Goal: Task Accomplishment & Management: Use online tool/utility

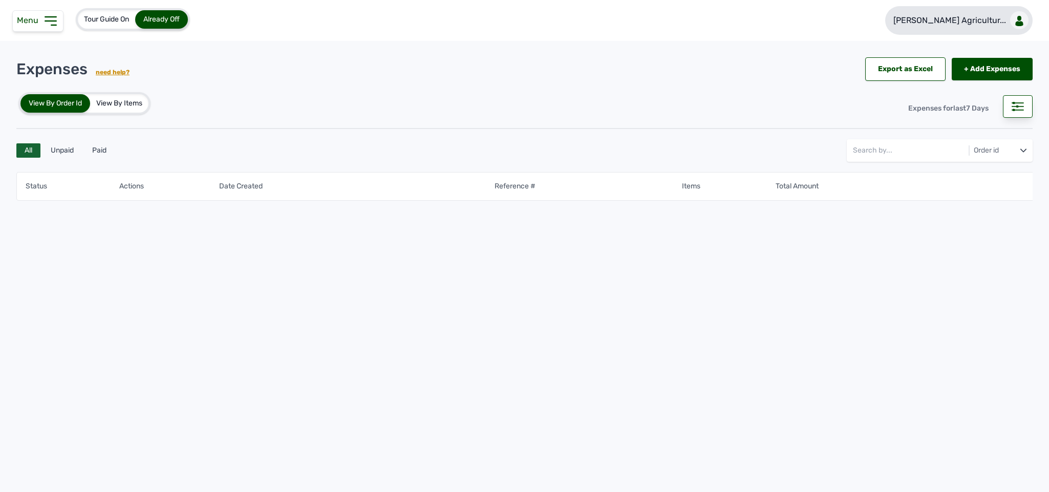
click at [1002, 18] on p "[PERSON_NAME] Agricultur..." at bounding box center [949, 20] width 113 height 12
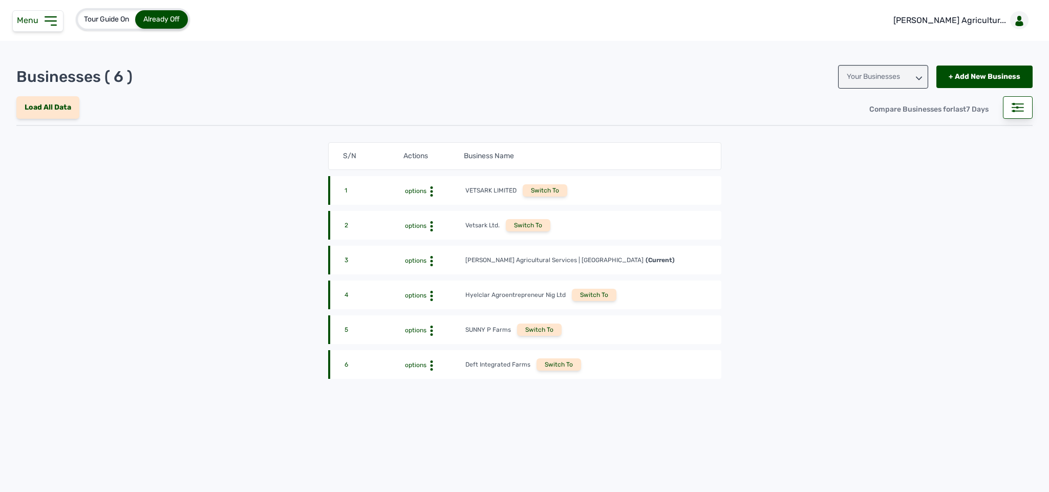
click at [535, 329] on div "Switch To" at bounding box center [539, 329] width 45 height 12
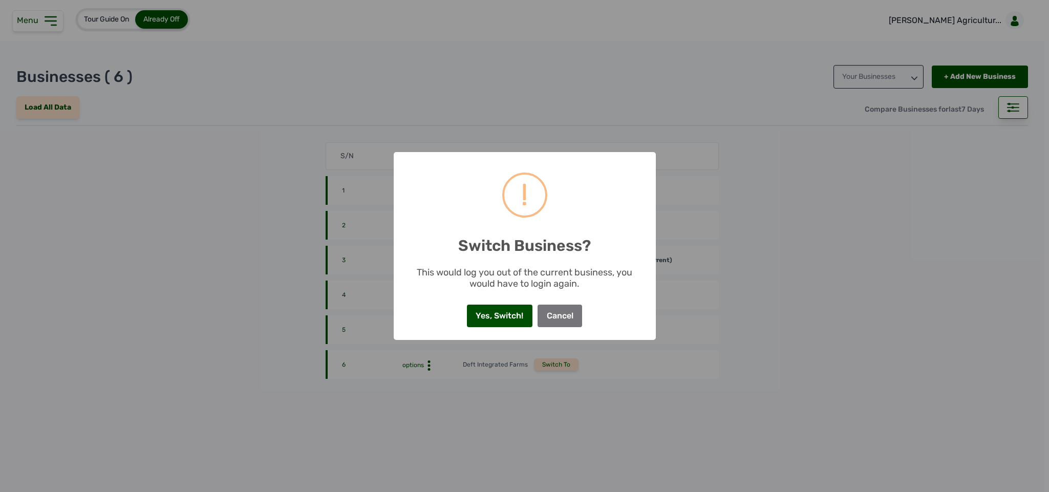
click at [578, 309] on button "Cancel" at bounding box center [559, 316] width 45 height 23
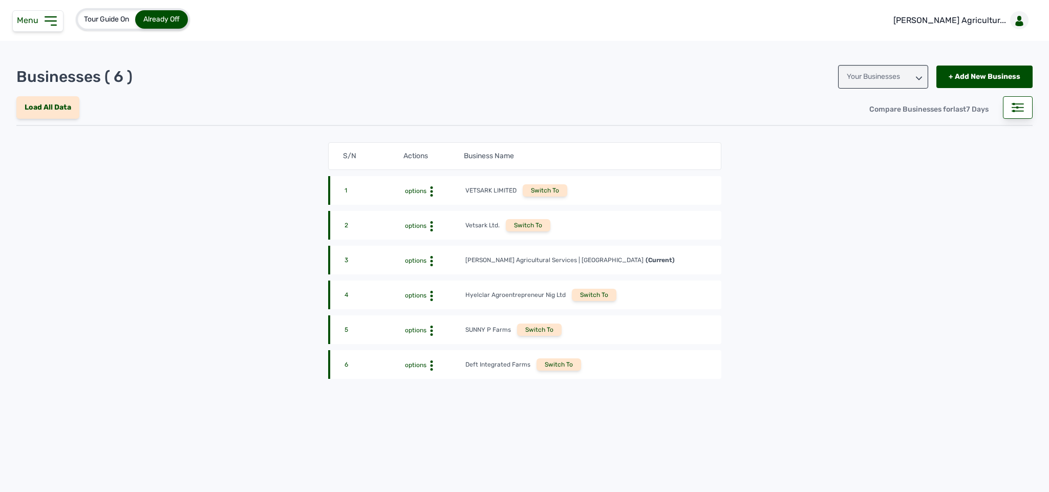
click at [562, 365] on div "Switch To" at bounding box center [558, 364] width 45 height 12
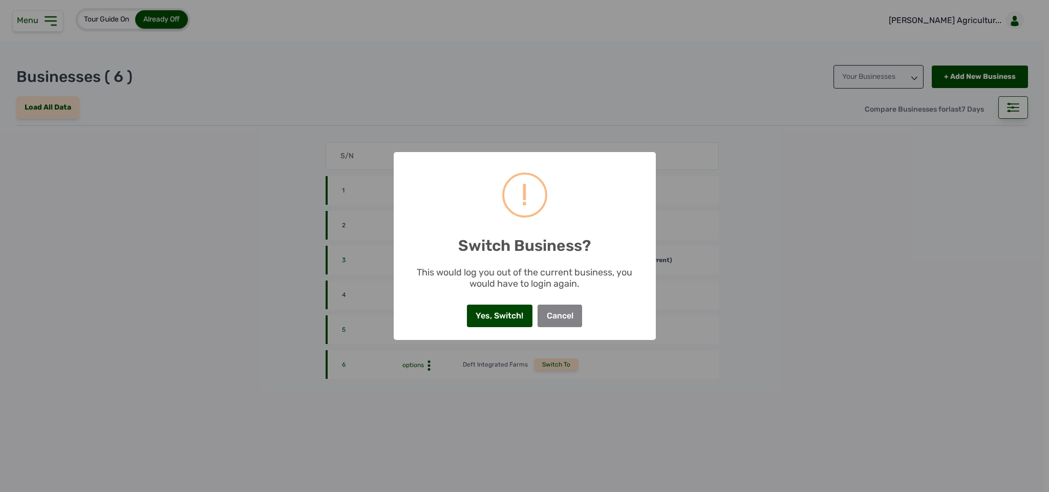
click at [502, 318] on button "Yes, Switch!" at bounding box center [500, 316] width 66 height 23
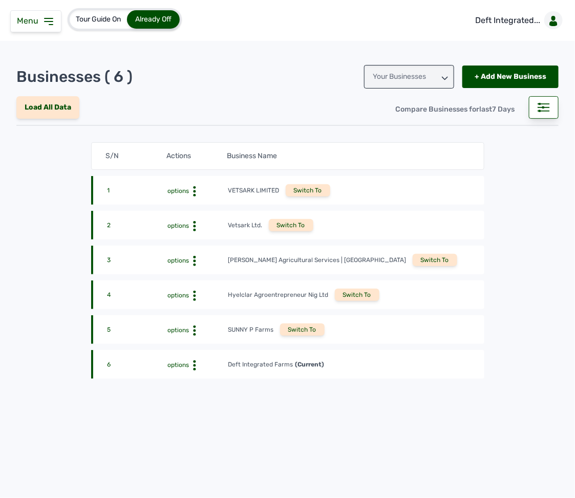
click at [36, 16] on span "Menu" at bounding box center [30, 21] width 26 height 10
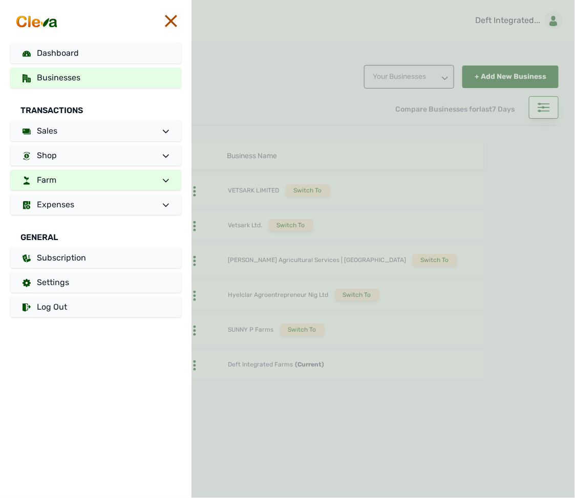
click at [69, 172] on link "Farm" at bounding box center [95, 180] width 171 height 20
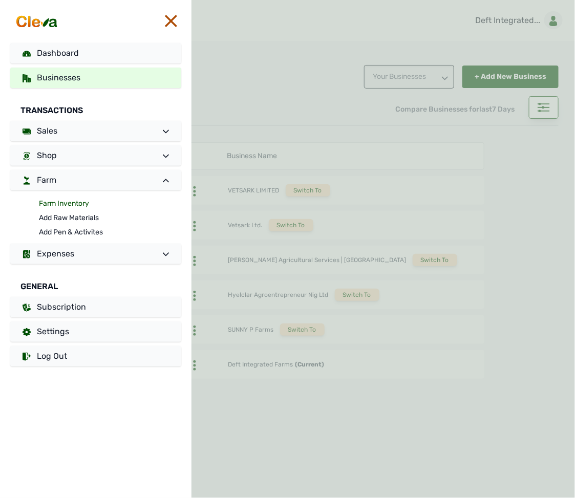
click at [65, 206] on link "Farm Inventory" at bounding box center [110, 204] width 142 height 14
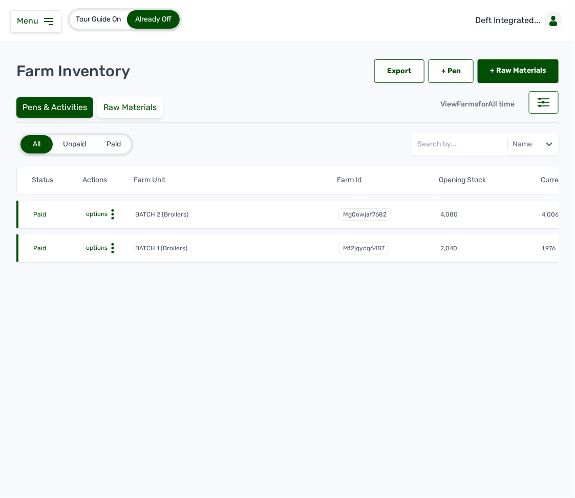
click at [112, 245] on circle at bounding box center [113, 244] width 3 height 3
click at [103, 267] on div "Farm Activities" at bounding box center [97, 264] width 73 height 12
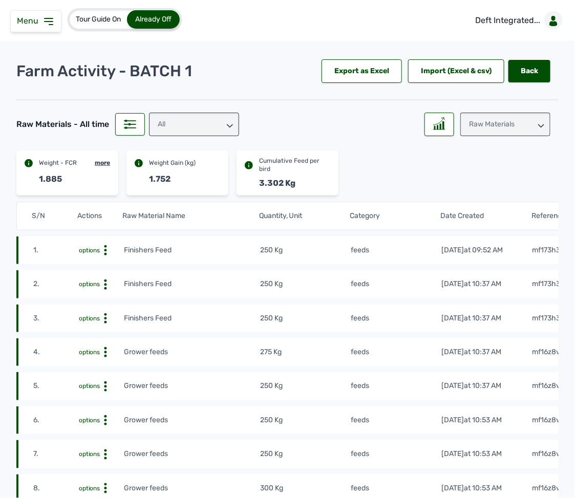
click at [47, 20] on icon at bounding box center [48, 21] width 12 height 12
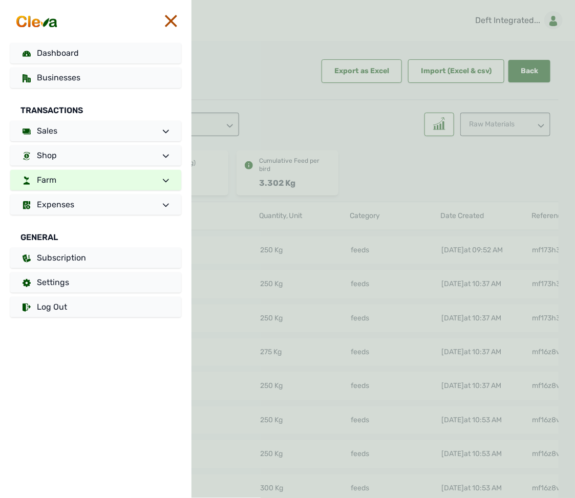
click at [92, 176] on link "Farm" at bounding box center [95, 180] width 171 height 20
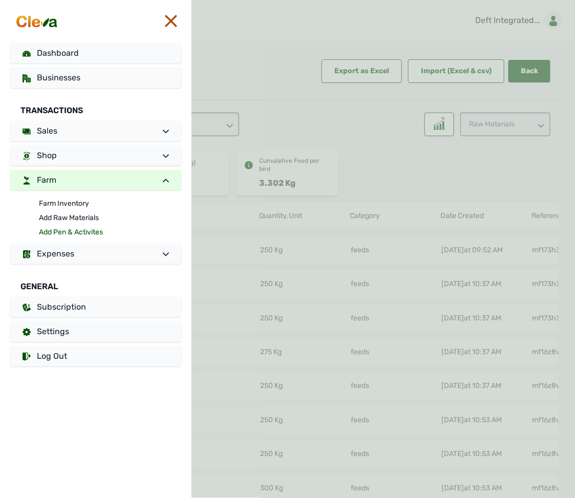
click at [76, 226] on link "Add Pen & Activites" at bounding box center [110, 232] width 142 height 14
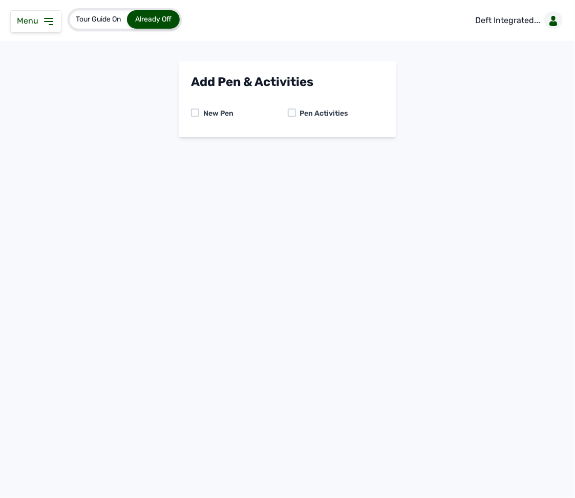
click at [289, 107] on div "New Pen Pen Activities" at bounding box center [287, 113] width 193 height 23
click at [289, 109] on div at bounding box center [292, 112] width 8 height 8
click at [231, 156] on select "-- Select pen -- BATCH 1 (Broilers) BATCH 2 (Broilers)" at bounding box center [287, 155] width 193 height 21
select select "mf2jqycq6487"
click at [191, 145] on select "-- Select pen -- BATCH 1 (Broilers) BATCH 2 (Broilers)" at bounding box center [287, 155] width 193 height 21
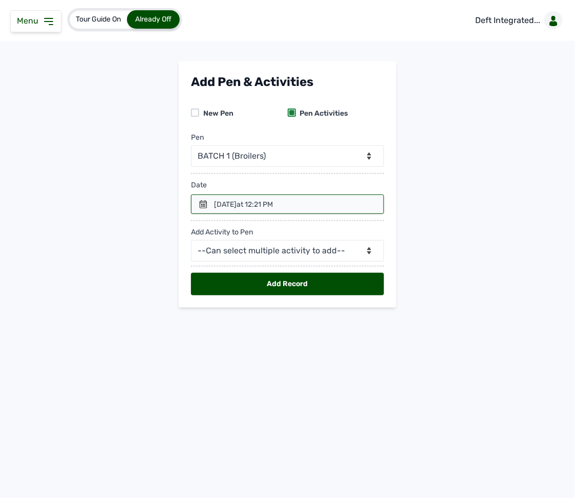
click at [209, 200] on div at bounding box center [287, 203] width 193 height 19
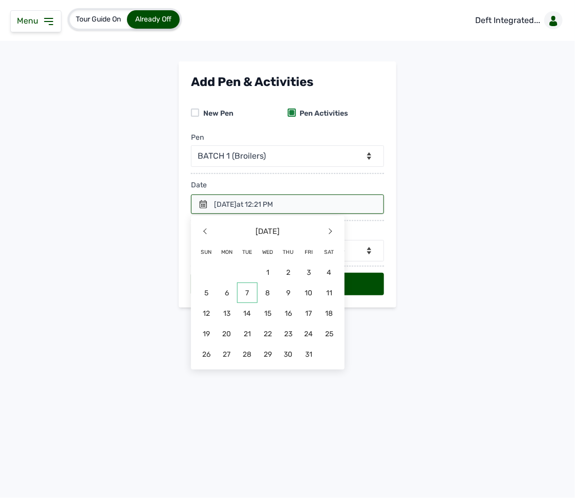
click at [246, 289] on span "7" at bounding box center [247, 292] width 20 height 20
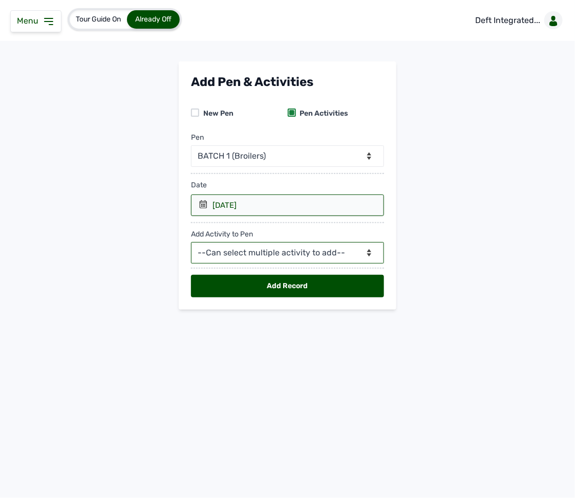
click at [250, 249] on select "--Can select multiple activity to add-- Raw Material Losses Weight" at bounding box center [287, 252] width 193 height 21
select select "Raw Material"
click at [191, 245] on select "--Can select multiple activity to add-- Raw Material Losses Weight" at bounding box center [287, 252] width 193 height 21
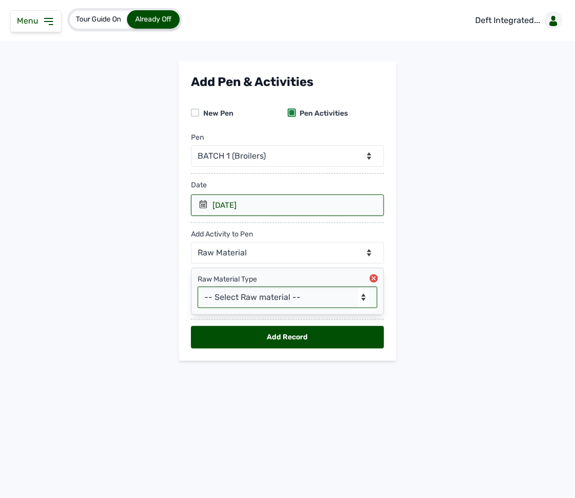
click at [252, 298] on select "-- Select Raw material -- feeds medications vaccines Biomass Fuel" at bounding box center [288, 297] width 180 height 21
select select "feeds"
click at [198, 290] on select "-- Select Raw material -- feeds medications vaccines Biomass Fuel" at bounding box center [288, 297] width 180 height 21
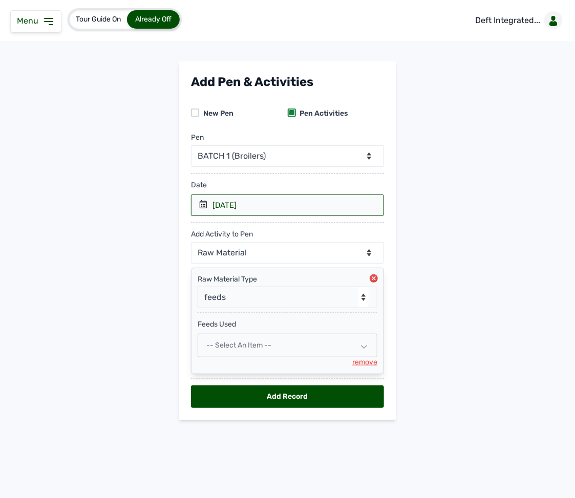
click at [248, 350] on span "-- Select an Item --" at bounding box center [238, 345] width 65 height 9
select select
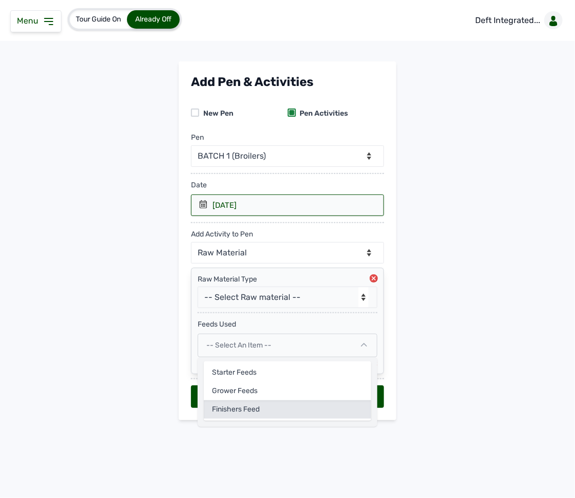
click at [250, 415] on div "Finishers Feed" at bounding box center [287, 409] width 167 height 18
select select
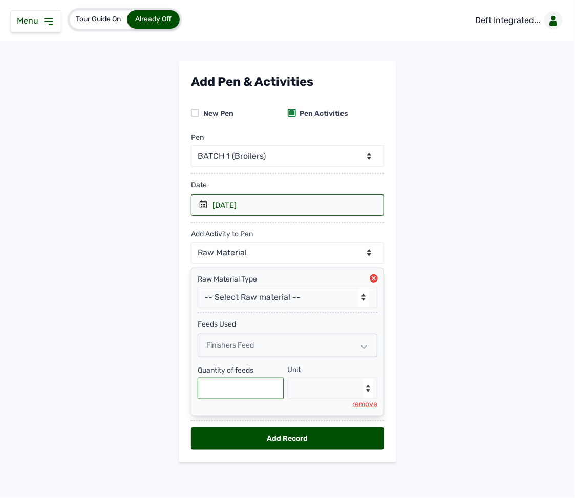
click at [228, 399] on input "text" at bounding box center [241, 388] width 86 height 21
type input "225"
click at [304, 396] on select "--Select unit-- Bag(s) Kg" at bounding box center [333, 388] width 90 height 21
select select "Kg"
click at [288, 382] on select "--Select unit-- Bag(s) Kg" at bounding box center [333, 388] width 90 height 21
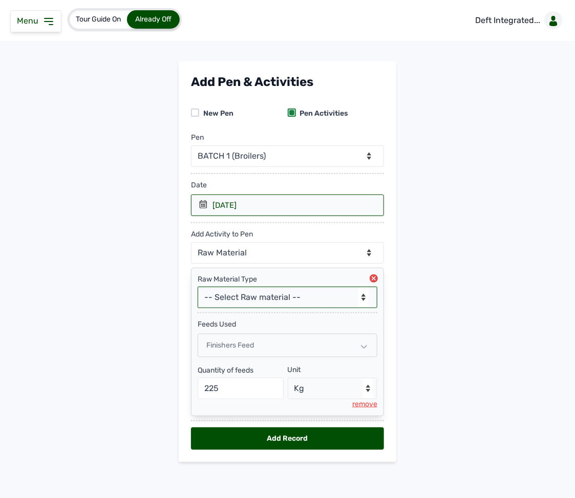
click at [266, 301] on select "-- Select Raw material -- feeds medications vaccines Biomass Fuel" at bounding box center [288, 297] width 180 height 21
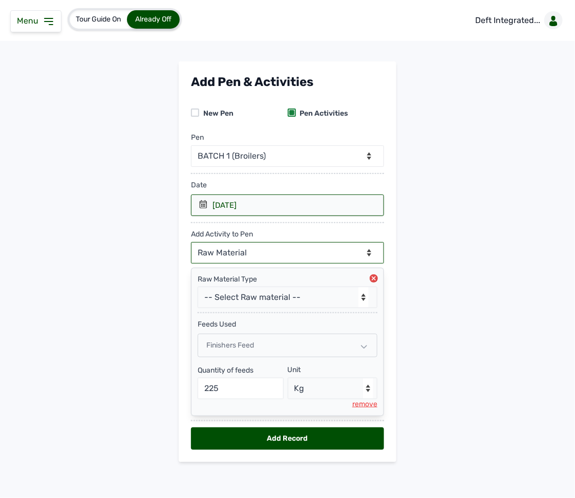
click at [256, 249] on select "--Can select multiple activity to add-- Raw Material Losses Weight" at bounding box center [287, 252] width 193 height 21
select select "Losses"
click at [191, 245] on select "--Can select multiple activity to add-- Raw Material Losses Weight" at bounding box center [287, 252] width 193 height 21
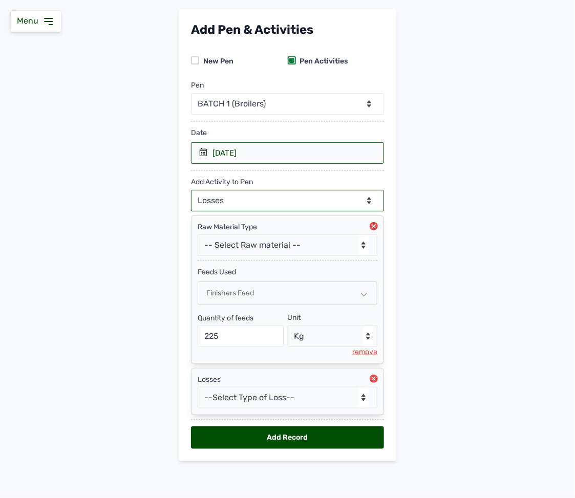
scroll to position [59, 0]
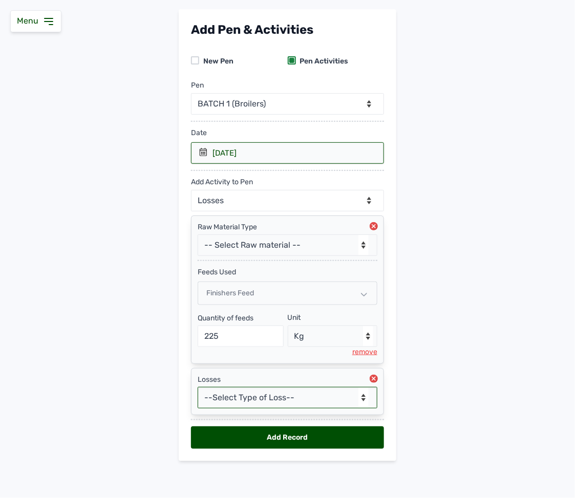
click at [291, 401] on select "--Select Type of Loss-- Mortality Culled Theft" at bounding box center [288, 397] width 180 height 21
select select "Mortality"
click at [198, 387] on select "--Select Type of Loss-- Mortality Culled Theft" at bounding box center [288, 397] width 180 height 21
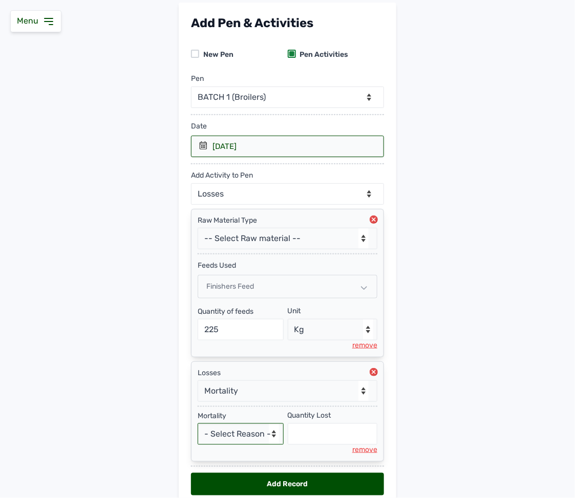
click at [247, 440] on select "- Select Reason - Disease Late Vaccination Wrong Vaccination Heat Lack of Water…" at bounding box center [241, 433] width 86 height 21
select select "Others"
click at [198, 430] on select "- Select Reason - Disease Late Vaccination Wrong Vaccination Heat Lack of Water…" at bounding box center [241, 433] width 86 height 21
select select "null"
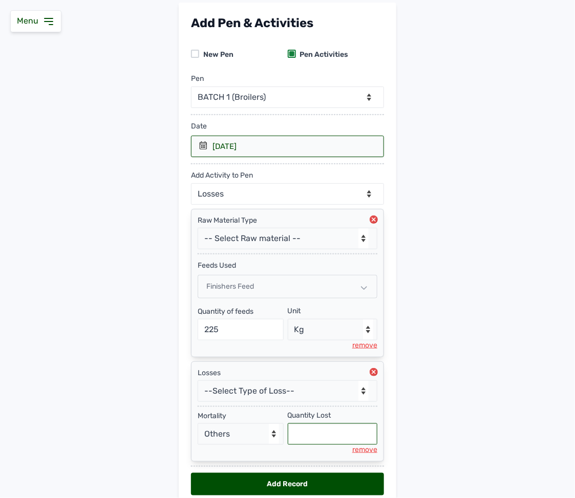
click at [317, 443] on input "text" at bounding box center [333, 433] width 90 height 21
type input "5"
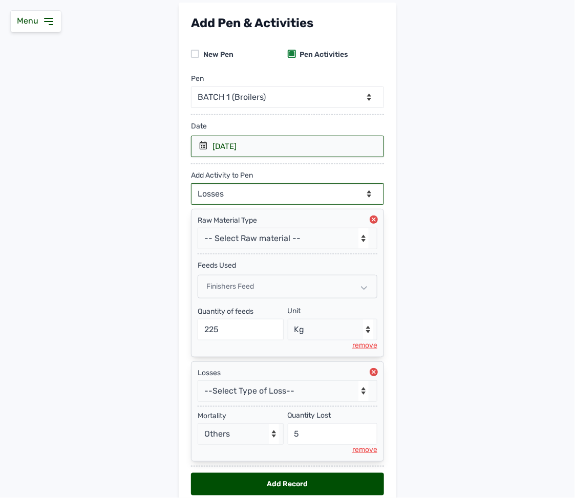
click at [329, 191] on select "--Can select multiple activity to add-- Raw Material Losses Weight" at bounding box center [287, 193] width 193 height 21
select select "Weight"
click at [191, 185] on select "--Can select multiple activity to add-- Raw Material Losses Weight" at bounding box center [287, 193] width 193 height 21
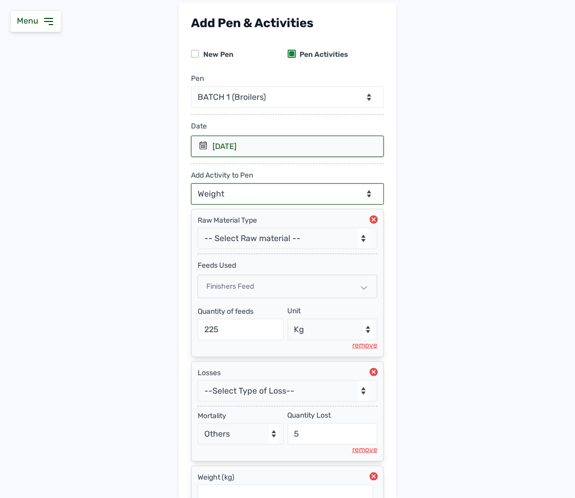
scroll to position [166, 0]
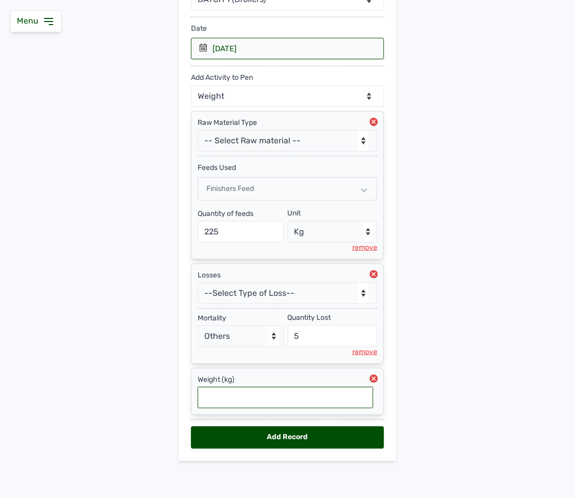
click at [258, 395] on input "text" at bounding box center [286, 397] width 176 height 21
type input "1.86"
click at [295, 445] on div "Add Record" at bounding box center [287, 437] width 193 height 23
select select "null"
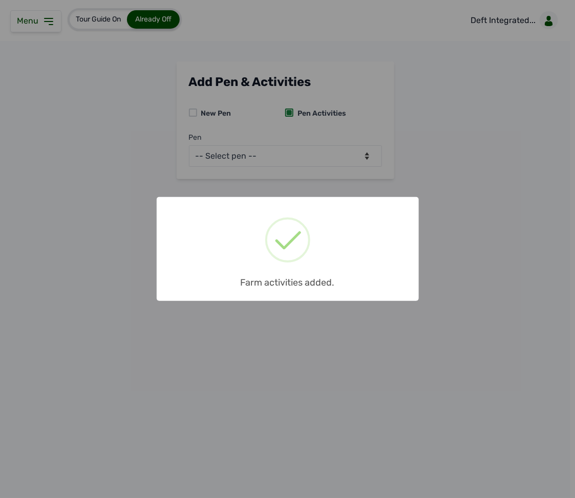
scroll to position [0, 0]
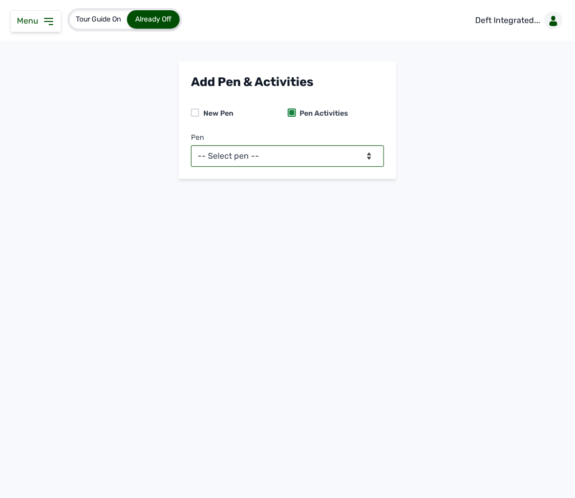
click at [342, 149] on select "-- Select pen -- BATCH 1 (Broilers) BATCH 2 (Broilers)" at bounding box center [287, 155] width 193 height 21
select select "mf2jqycq6487"
click at [191, 145] on select "-- Select pen -- BATCH 1 (Broilers) BATCH 2 (Broilers)" at bounding box center [287, 155] width 193 height 21
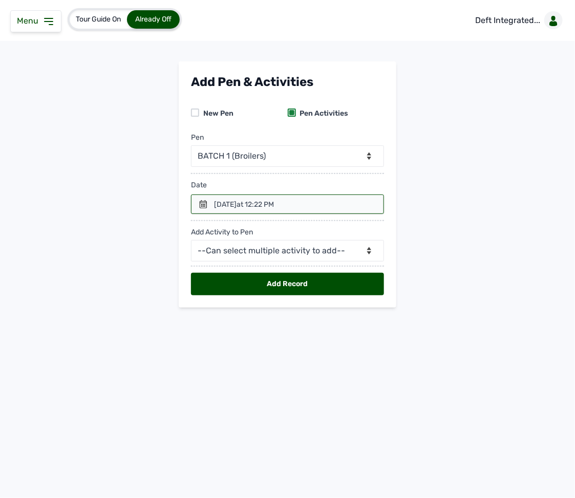
click at [317, 210] on div at bounding box center [287, 203] width 193 height 19
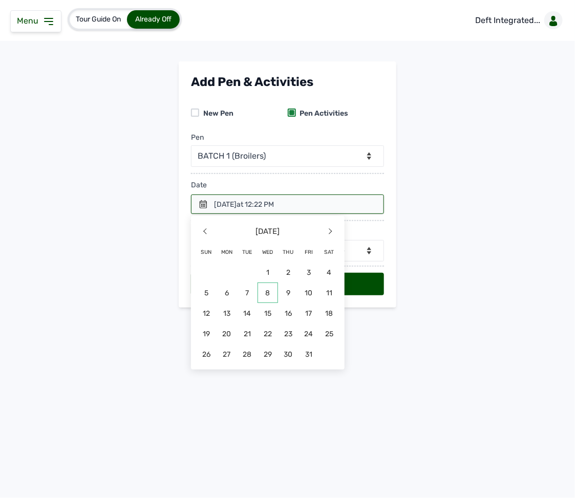
click at [268, 295] on span "8" at bounding box center [267, 292] width 20 height 20
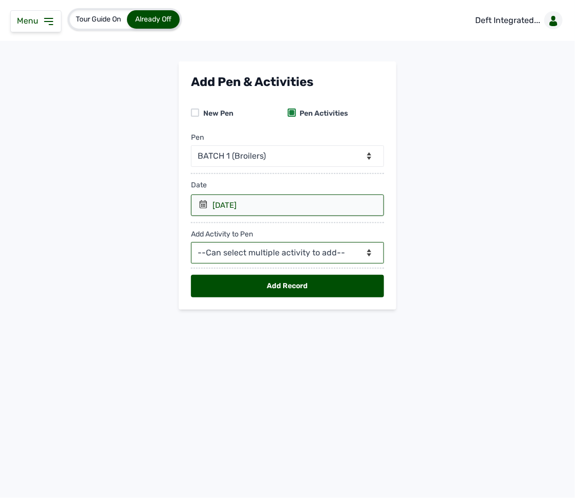
click at [262, 255] on select "--Can select multiple activity to add-- Raw Material Losses Weight" at bounding box center [287, 252] width 193 height 21
select select "Raw Material"
click at [191, 245] on select "--Can select multiple activity to add-- Raw Material Losses Weight" at bounding box center [287, 252] width 193 height 21
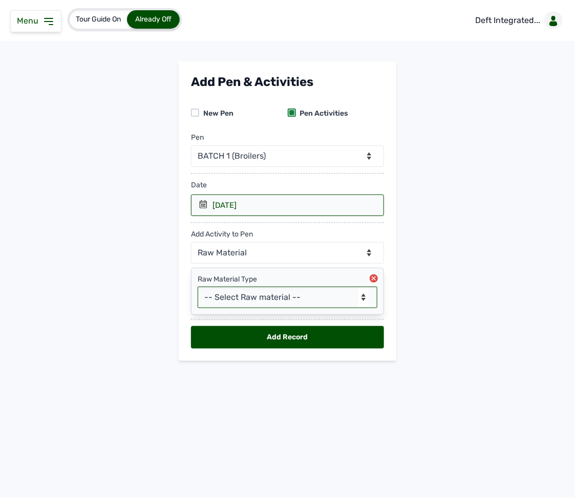
click at [263, 301] on select "-- Select Raw material -- feeds medications vaccines Biomass Fuel" at bounding box center [288, 297] width 180 height 21
select select "feeds"
click at [198, 290] on select "-- Select Raw material -- feeds medications vaccines Biomass Fuel" at bounding box center [288, 297] width 180 height 21
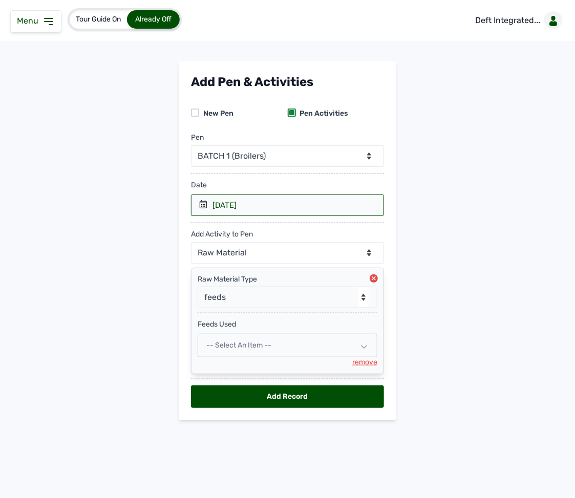
click at [247, 355] on div "-- Select an Item --" at bounding box center [288, 346] width 180 height 24
select select
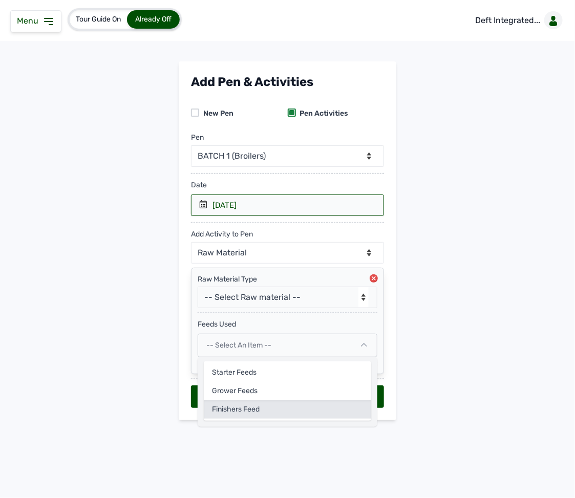
click at [234, 409] on div "Finishers Feed" at bounding box center [287, 409] width 167 height 18
select select
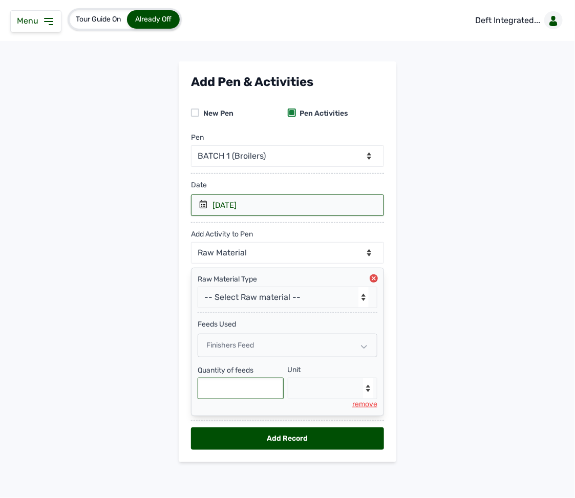
click at [227, 395] on input "text" at bounding box center [241, 388] width 86 height 21
type input "300"
click at [323, 397] on select "--Select unit-- Bag(s) Kg" at bounding box center [333, 388] width 90 height 21
select select "Kg"
click at [288, 382] on select "--Select unit-- Bag(s) Kg" at bounding box center [333, 388] width 90 height 21
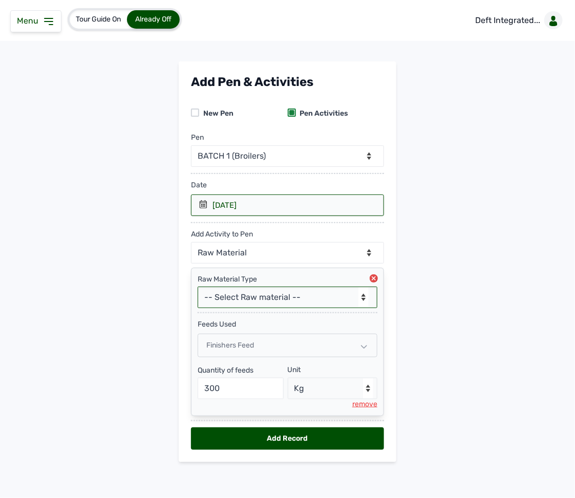
click at [290, 298] on select "-- Select Raw material -- feeds medications vaccines Biomass Fuel" at bounding box center [288, 297] width 180 height 21
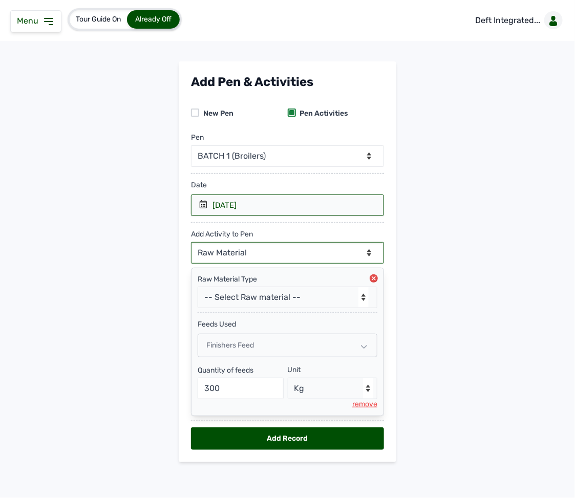
click at [275, 247] on select "--Can select multiple activity to add-- Raw Material Losses Weight" at bounding box center [287, 252] width 193 height 21
select select "Losses"
click at [191, 245] on select "--Can select multiple activity to add-- Raw Material Losses Weight" at bounding box center [287, 252] width 193 height 21
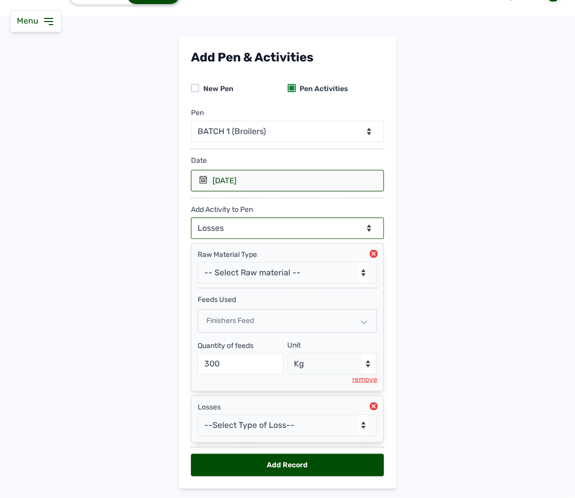
scroll to position [38, 0]
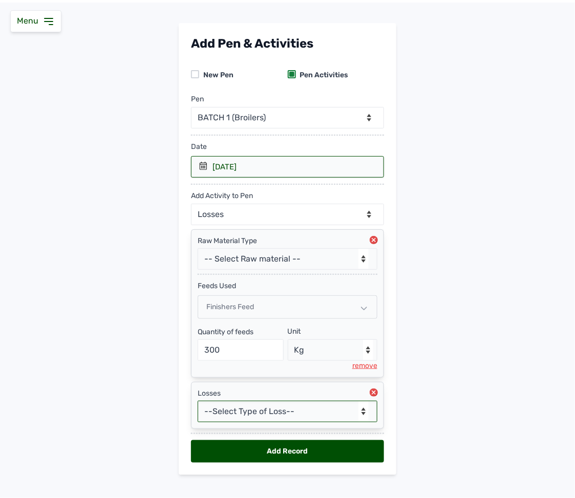
click at [281, 422] on select "--Select Type of Loss-- Mortality Culled Theft" at bounding box center [288, 411] width 180 height 21
select select "Mortality"
click at [198, 406] on select "--Select Type of Loss-- Mortality Culled Theft" at bounding box center [288, 411] width 180 height 21
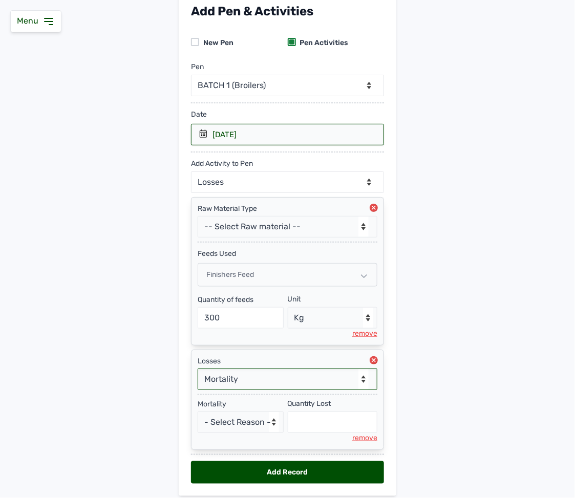
scroll to position [114, 0]
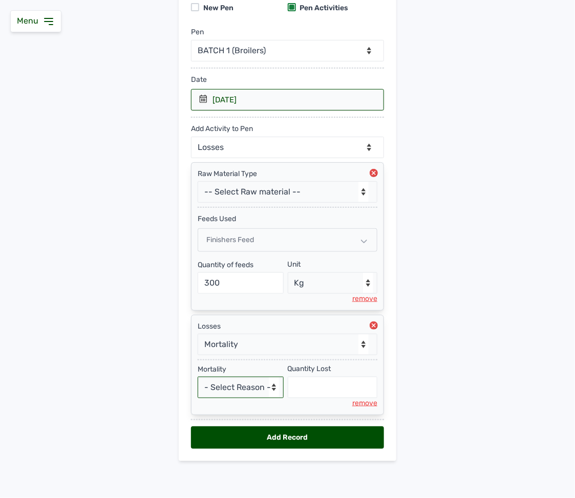
click at [240, 387] on select "- Select Reason - Disease Late Vaccination Wrong Vaccination Heat Lack of Water…" at bounding box center [241, 387] width 86 height 21
select select "Others"
click at [198, 377] on select "- Select Reason - Disease Late Vaccination Wrong Vaccination Heat Lack of Water…" at bounding box center [241, 387] width 86 height 21
select select "null"
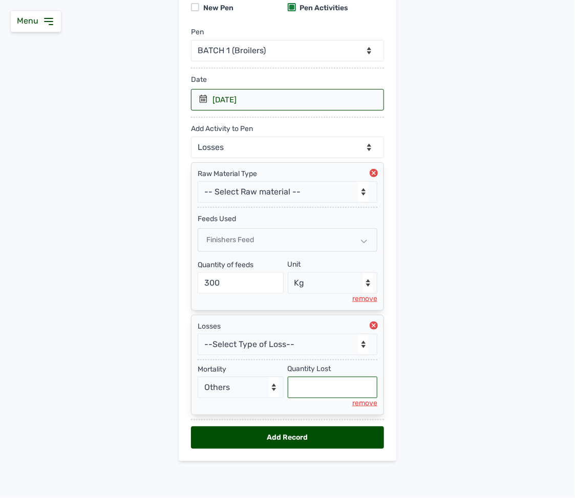
click at [302, 395] on input "text" at bounding box center [333, 387] width 90 height 21
type input "6"
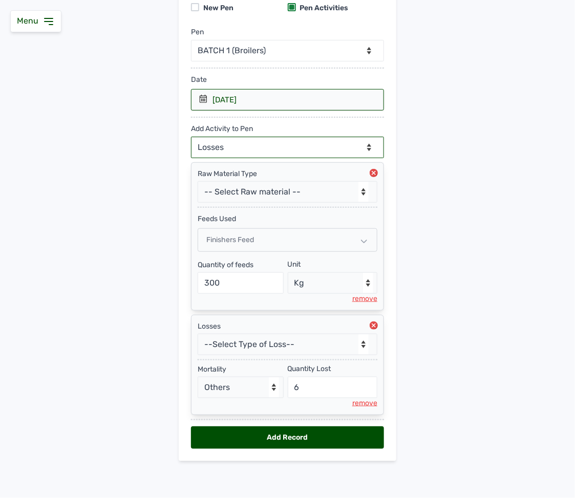
click at [246, 138] on select "--Can select multiple activity to add-- Raw Material Losses Weight" at bounding box center [287, 147] width 193 height 21
select select "Weight"
click at [191, 137] on select "--Can select multiple activity to add-- Raw Material Losses Weight" at bounding box center [287, 147] width 193 height 21
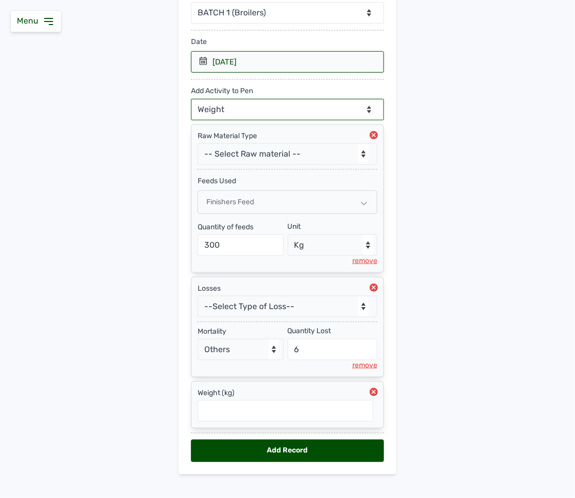
scroll to position [166, 0]
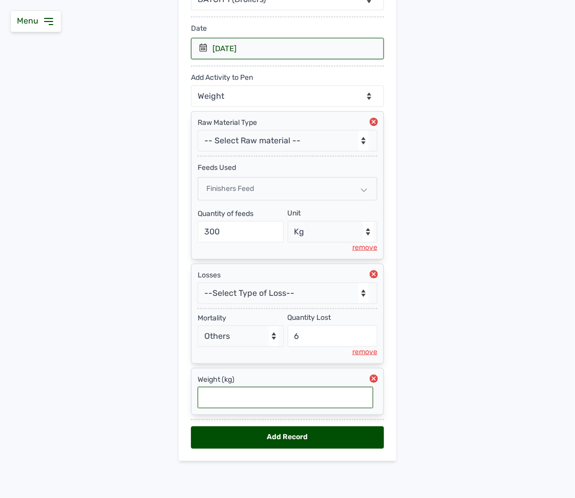
click at [238, 393] on input "text" at bounding box center [286, 397] width 176 height 21
type input "1.88"
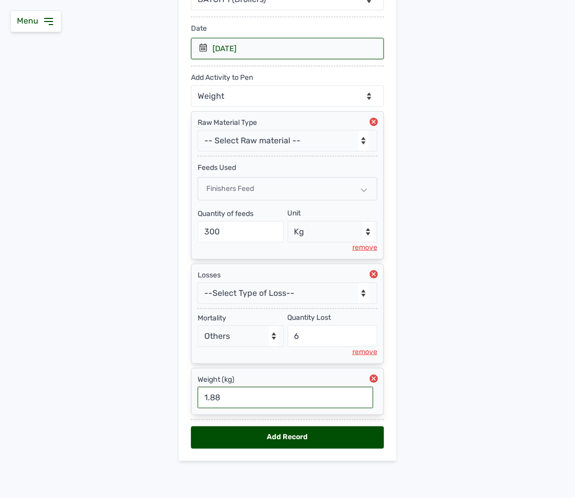
click at [313, 426] on div "Add Record" at bounding box center [287, 437] width 193 height 23
select select "null"
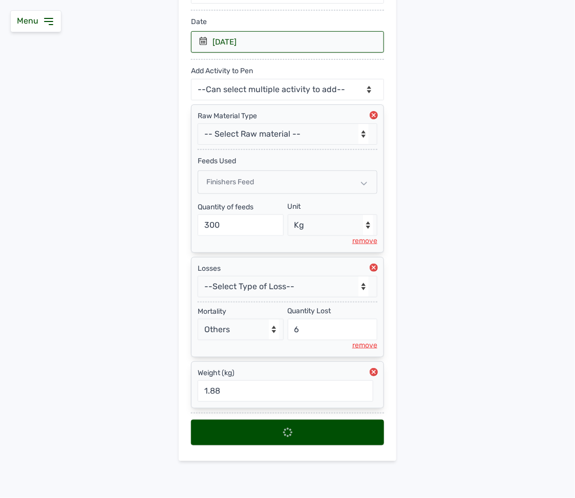
select select
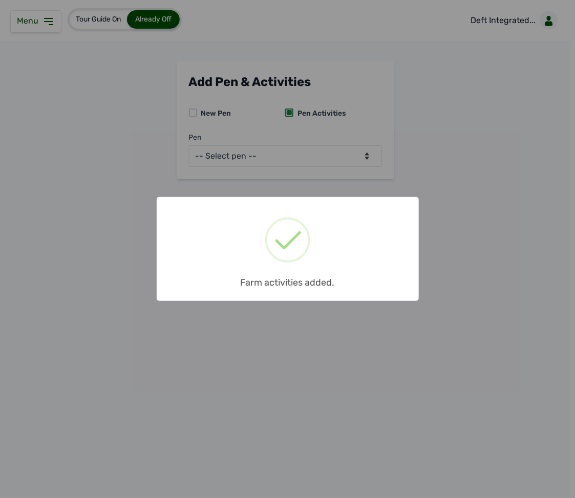
click at [414, 129] on div "× Farm activities added. OK No Cancel" at bounding box center [287, 249] width 575 height 498
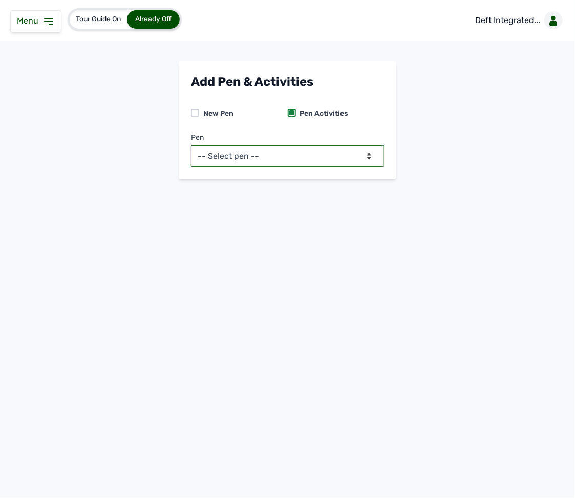
click at [368, 153] on select "-- Select pen -- BATCH 1 (Broilers) BATCH 2 (Broilers)" at bounding box center [287, 155] width 193 height 21
click at [48, 16] on icon at bounding box center [48, 21] width 12 height 12
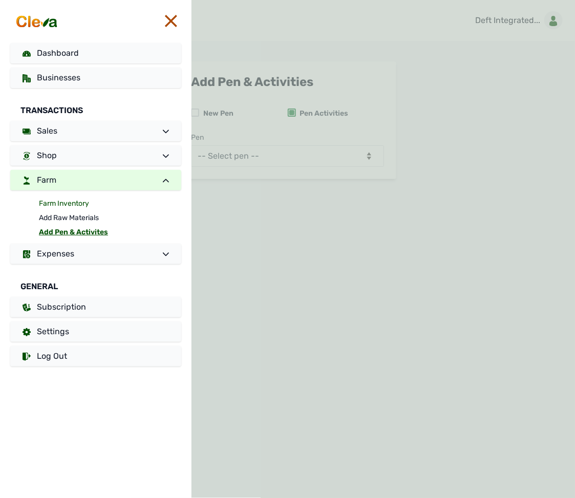
click at [68, 200] on link "Farm Inventory" at bounding box center [110, 204] width 142 height 14
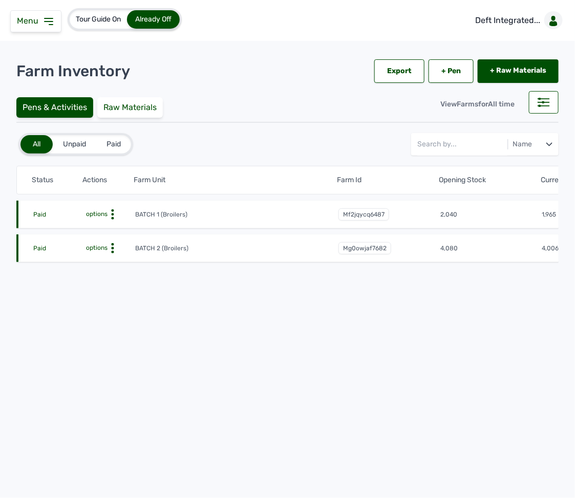
click at [113, 212] on icon at bounding box center [112, 214] width 10 height 10
click at [114, 226] on div "Farm Activities" at bounding box center [97, 230] width 73 height 12
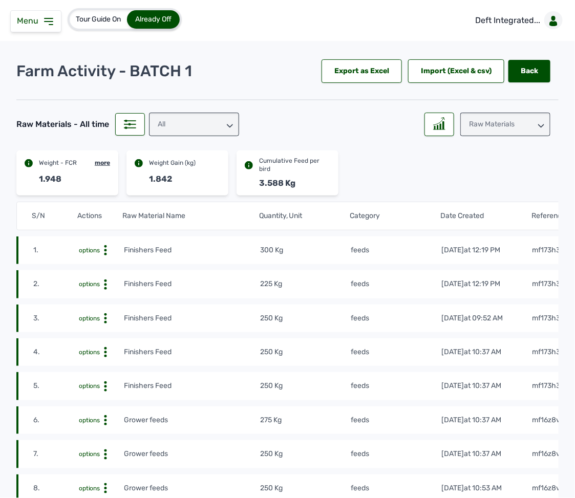
click at [104, 286] on circle at bounding box center [105, 284] width 3 height 3
click at [110, 302] on div "Delete" at bounding box center [86, 300] width 73 height 12
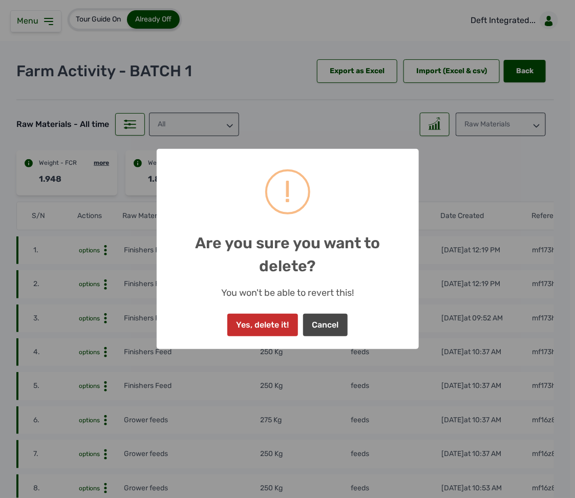
click at [275, 323] on button "Yes, delete it!" at bounding box center [262, 325] width 71 height 23
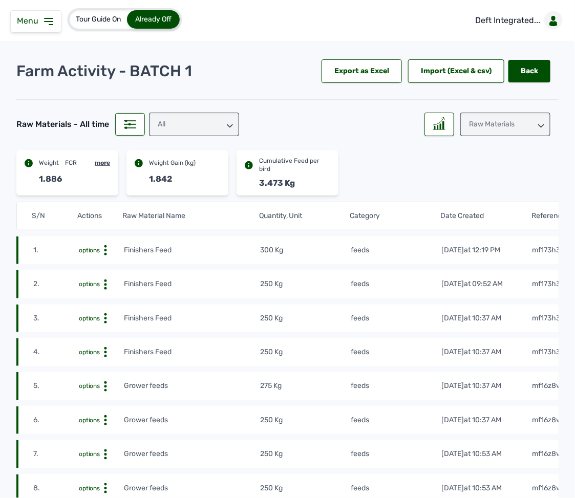
click at [49, 27] on icon at bounding box center [48, 21] width 12 height 12
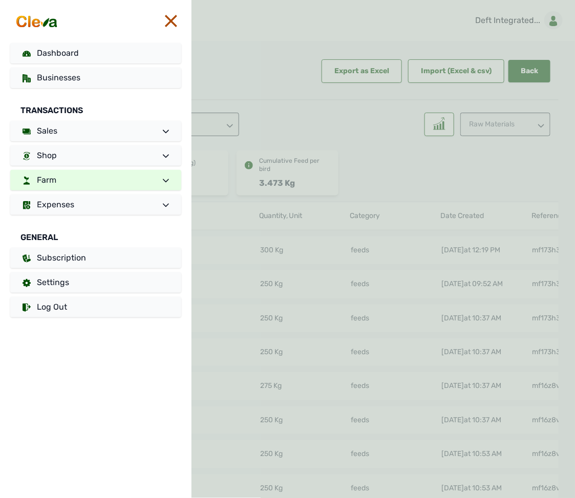
click at [106, 177] on link "Farm" at bounding box center [95, 180] width 171 height 20
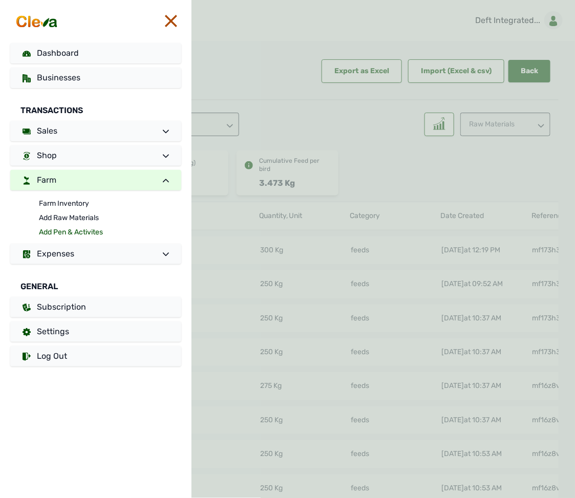
click at [81, 227] on link "Add Pen & Activites" at bounding box center [110, 232] width 142 height 14
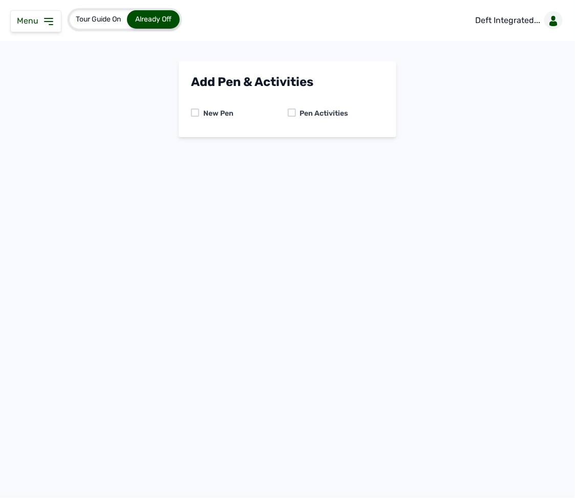
click at [293, 108] on div at bounding box center [292, 112] width 8 height 8
click at [275, 155] on select "-- Select pen -- BATCH 1 (Broilers) BATCH 2 (Broilers)" at bounding box center [287, 155] width 193 height 21
select select "mf2jqycq6487"
click at [191, 145] on select "-- Select pen -- BATCH 1 (Broilers) BATCH 2 (Broilers)" at bounding box center [287, 155] width 193 height 21
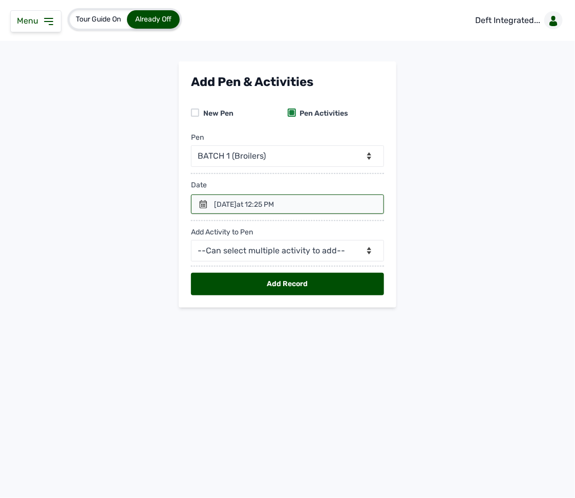
click at [207, 207] on icon at bounding box center [203, 204] width 8 height 8
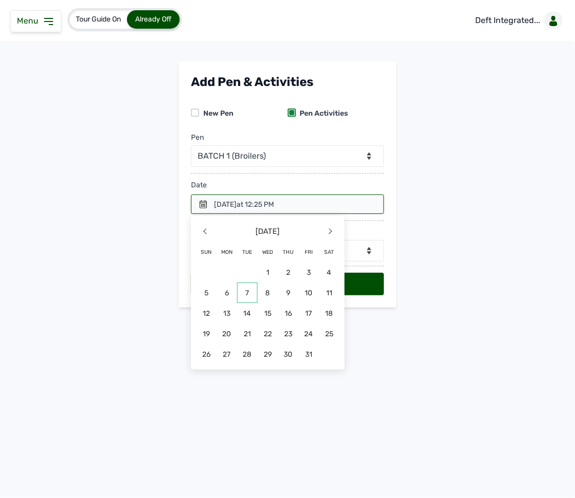
click at [248, 295] on span "7" at bounding box center [247, 292] width 20 height 20
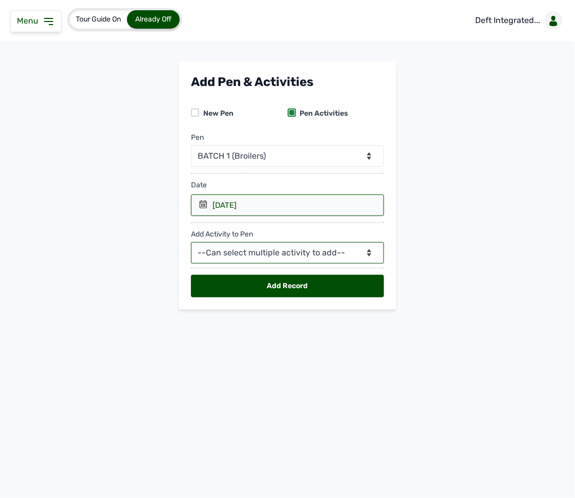
click at [257, 255] on select "--Can select multiple activity to add-- Raw Material Losses Weight" at bounding box center [287, 252] width 193 height 21
select select "Raw Material"
click at [191, 245] on select "--Can select multiple activity to add-- Raw Material Losses Weight" at bounding box center [287, 252] width 193 height 21
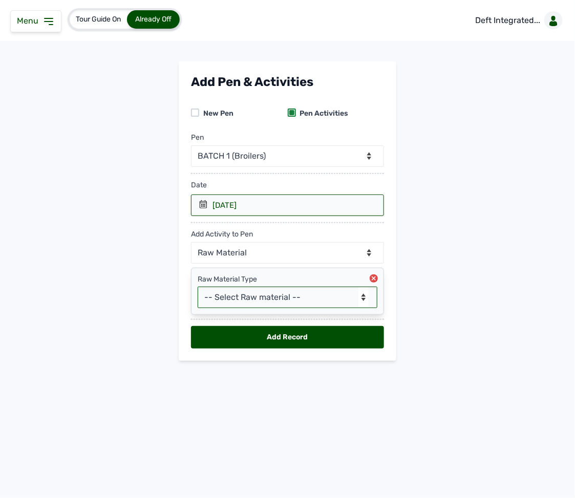
click at [243, 295] on select "-- Select Raw material -- feeds medications vaccines Biomass Fuel" at bounding box center [288, 297] width 180 height 21
select select "feeds"
click at [198, 290] on select "-- Select Raw material -- feeds medications vaccines Biomass Fuel" at bounding box center [288, 297] width 180 height 21
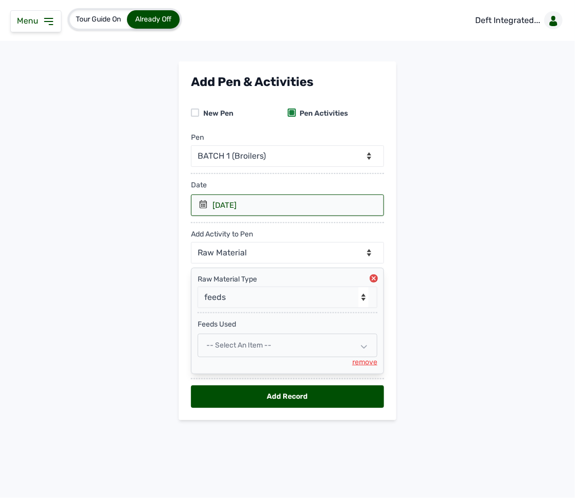
click at [274, 346] on div "-- Select an Item --" at bounding box center [288, 346] width 180 height 24
select select
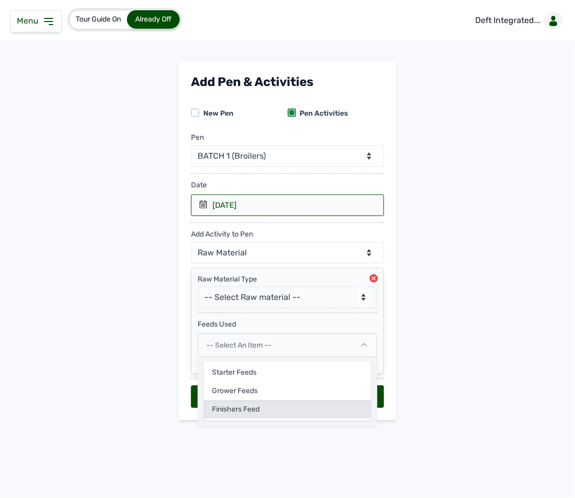
click at [266, 410] on div "Finishers Feed" at bounding box center [287, 409] width 167 height 18
select select
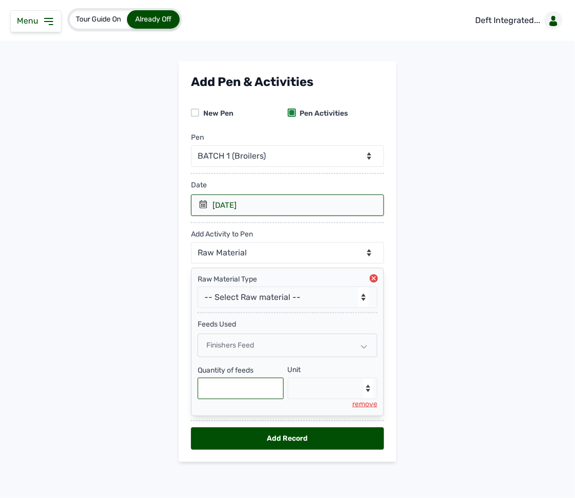
click at [228, 399] on input "text" at bounding box center [241, 388] width 86 height 21
type input "275"
click at [326, 399] on select "--Select unit-- Bag(s) Kg" at bounding box center [333, 388] width 90 height 21
select select "Kg"
click at [288, 382] on select "--Select unit-- Bag(s) Kg" at bounding box center [333, 388] width 90 height 21
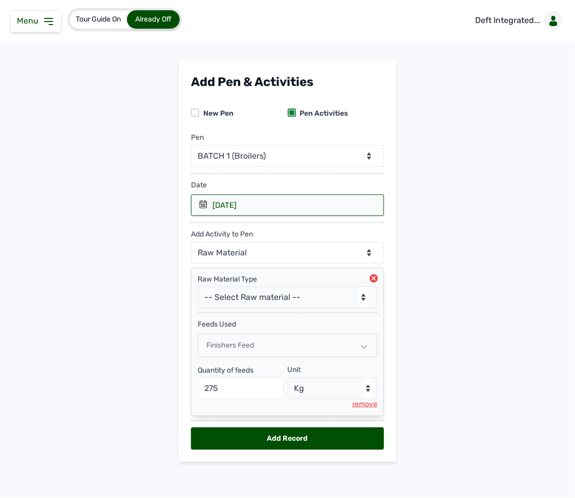
click at [282, 438] on div "Add Record" at bounding box center [287, 438] width 193 height 23
select select "null"
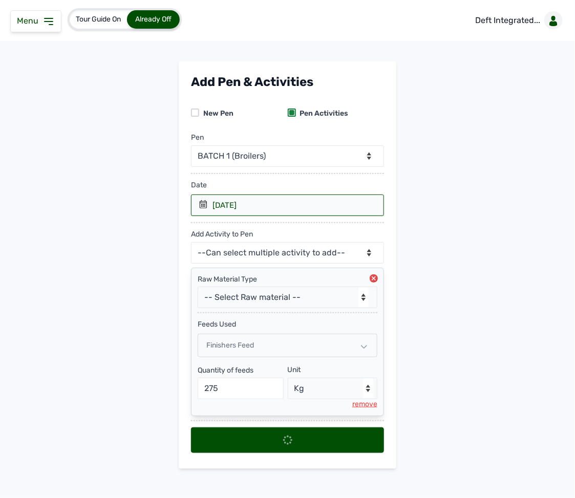
select select
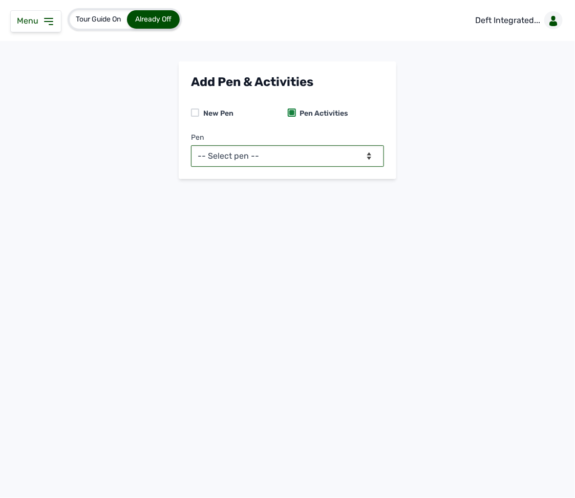
click at [324, 157] on select "-- Select pen -- BATCH 1 (Broilers) BATCH 2 (Broilers)" at bounding box center [287, 155] width 193 height 21
click at [139, 83] on main "Add Pen & Activities New Pen Pen Activities Pen -- Select pen -- BATCH 1 (Broil…" at bounding box center [287, 128] width 575 height 134
